Goal: Transaction & Acquisition: Purchase product/service

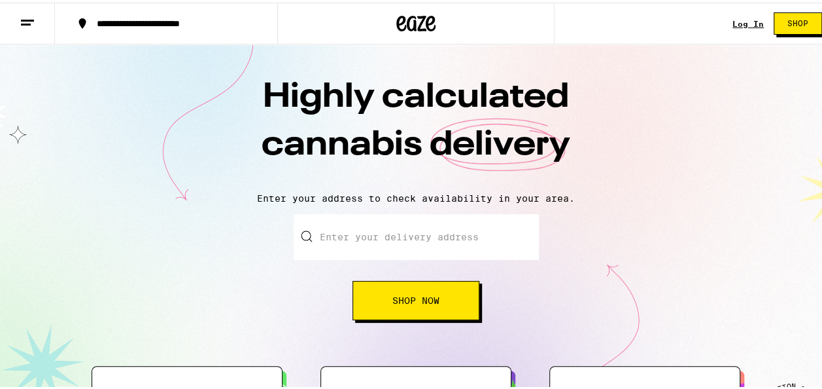
click at [402, 294] on span "Shop Now" at bounding box center [416, 297] width 47 height 9
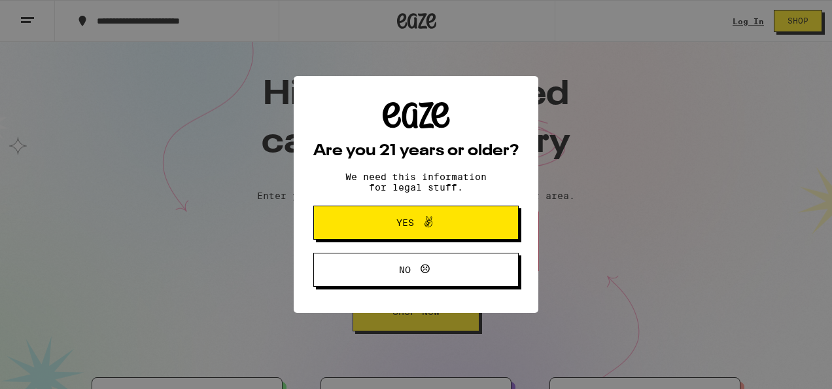
click at [393, 213] on button "Yes" at bounding box center [415, 222] width 205 height 34
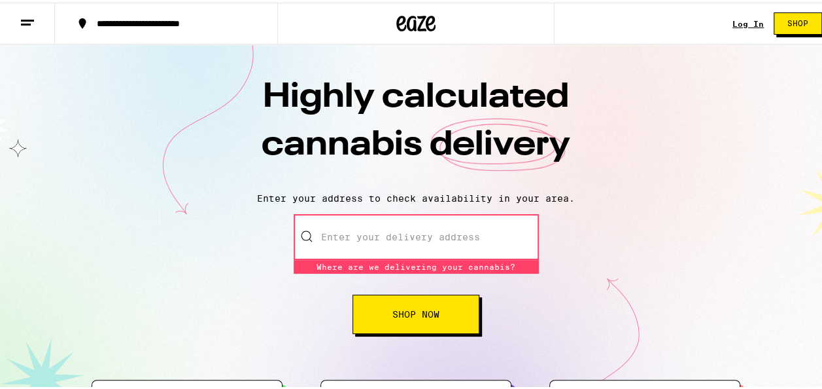
click at [349, 239] on input "Enter your delivery address" at bounding box center [416, 234] width 245 height 46
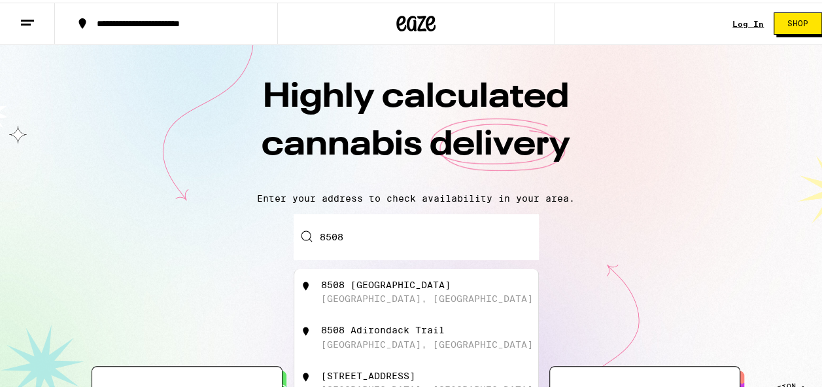
click at [333, 294] on div "[GEOGRAPHIC_DATA], [GEOGRAPHIC_DATA]" at bounding box center [427, 295] width 212 height 10
type input "[STREET_ADDRESS]"
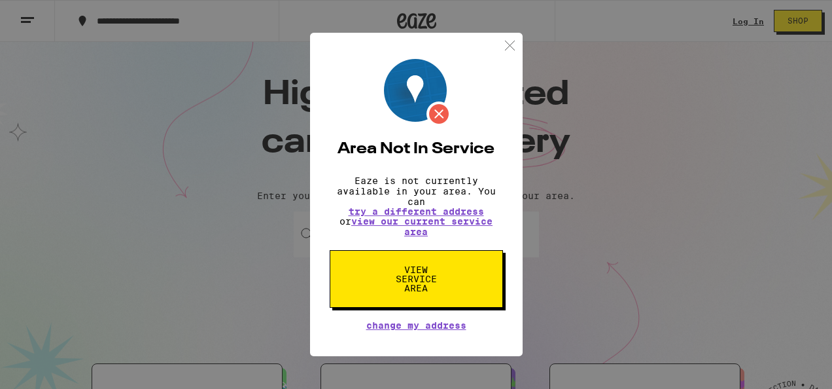
click at [421, 281] on span "View Service Area" at bounding box center [416, 278] width 67 height 27
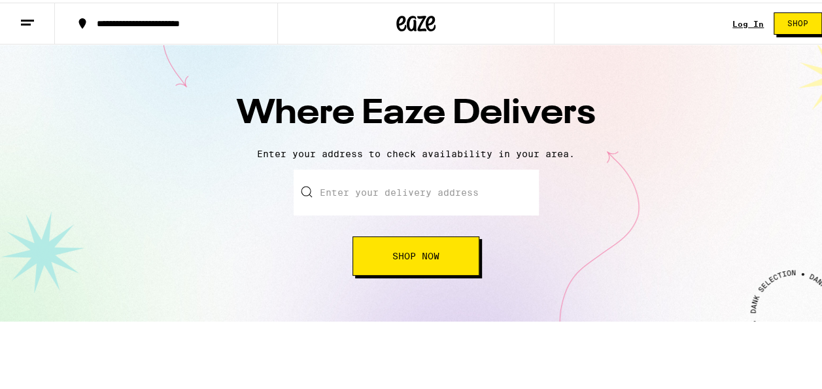
click at [380, 263] on button "Shop Now" at bounding box center [416, 253] width 127 height 39
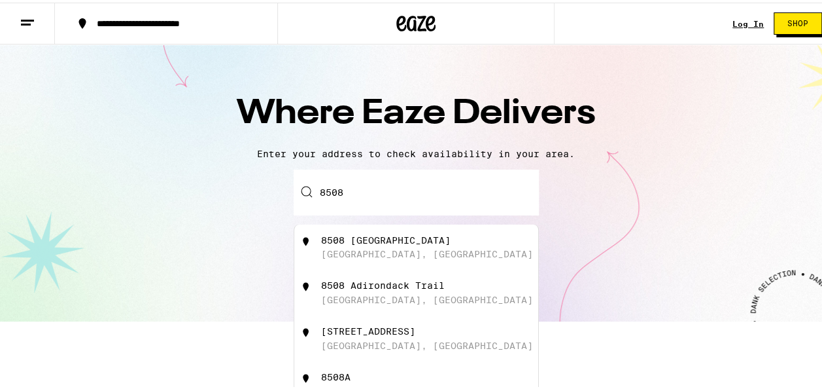
click at [352, 254] on div "[GEOGRAPHIC_DATA], [GEOGRAPHIC_DATA]" at bounding box center [427, 251] width 212 height 10
type input "[STREET_ADDRESS]"
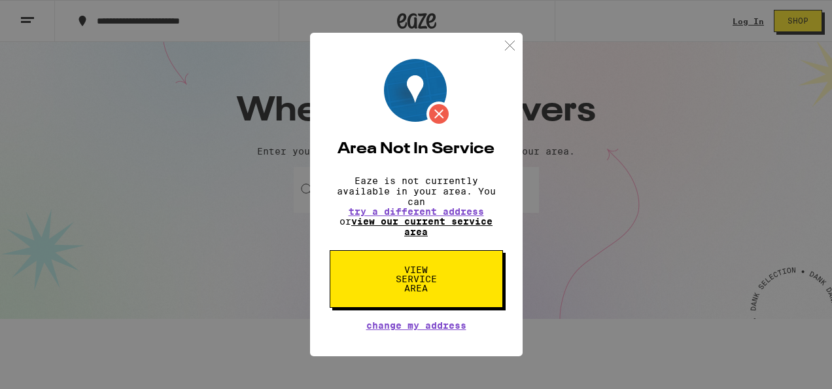
click at [389, 223] on link "view our current service area" at bounding box center [421, 226] width 141 height 21
click at [424, 221] on link "view our current service area" at bounding box center [421, 226] width 141 height 21
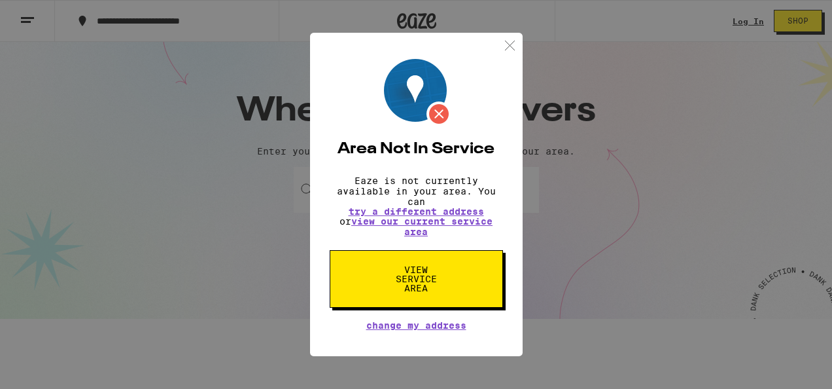
drag, startPoint x: 424, startPoint y: 221, endPoint x: 413, endPoint y: 209, distance: 16.2
click at [413, 209] on p "Eaze is not currently available in your area. You can try a different address o…" at bounding box center [416, 205] width 173 height 61
click at [413, 209] on span "try a different address" at bounding box center [416, 211] width 135 height 9
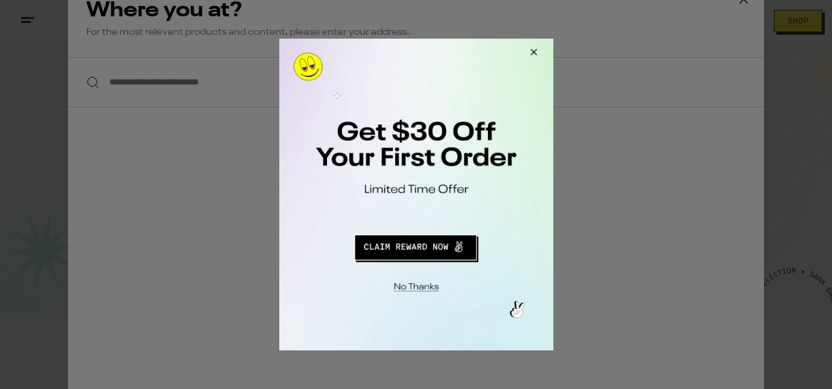
click at [531, 53] on button "Close Modal" at bounding box center [531, 54] width 35 height 31
